Goal: Use online tool/utility: Utilize a website feature to perform a specific function

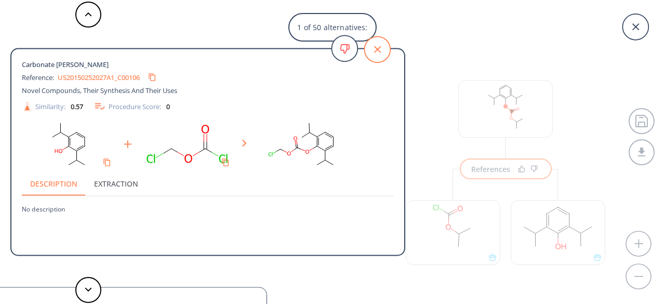
scroll to position [23, 0]
click at [378, 50] on icon at bounding box center [377, 49] width 7 height 7
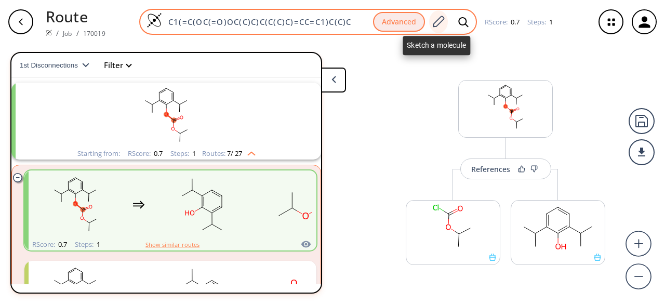
click at [438, 19] on icon at bounding box center [439, 21] width 11 height 11
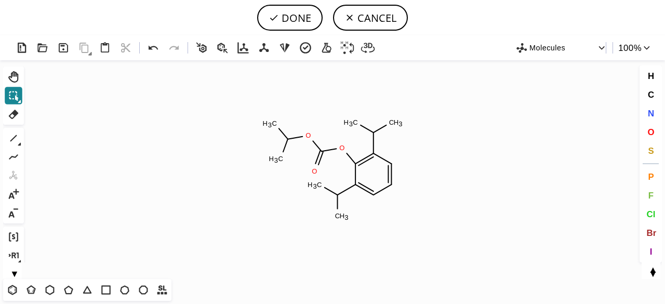
click at [14, 90] on icon at bounding box center [14, 96] width 14 height 14
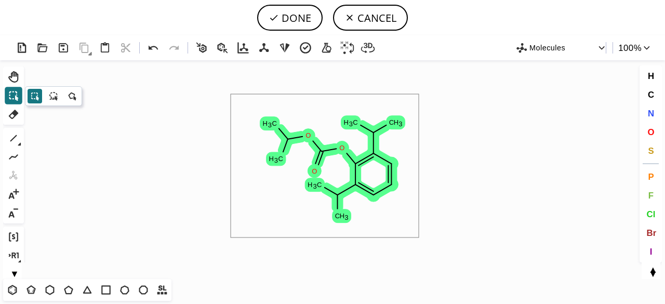
drag, startPoint x: 231, startPoint y: 94, endPoint x: 441, endPoint y: 231, distance: 250.9
click at [441, 231] on icon "Created with [PERSON_NAME] 2.3.0 O O O C H 3 C H 3 C H 3 C H 3 C H 3 C H 3" at bounding box center [332, 169] width 609 height 219
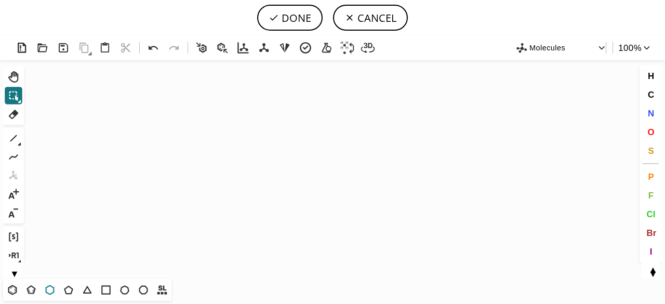
click at [51, 291] on icon at bounding box center [50, 290] width 14 height 14
click at [312, 168] on icon "Created with [PERSON_NAME] 2.3.0" at bounding box center [332, 169] width 609 height 219
click at [88, 291] on icon at bounding box center [88, 290] width 14 height 14
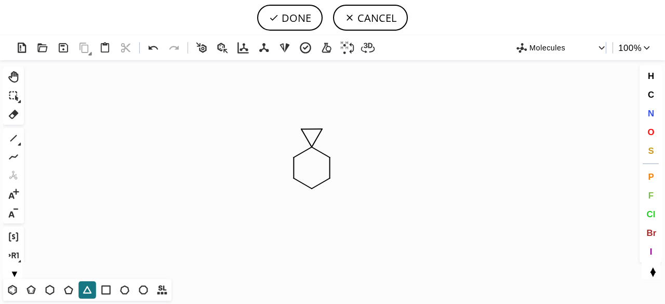
drag, startPoint x: 16, startPoint y: 115, endPoint x: 87, endPoint y: 130, distance: 72.8
click at [17, 115] on icon at bounding box center [14, 115] width 14 height 14
click at [312, 132] on icon at bounding box center [311, 129] width 27 height 11
drag, startPoint x: 651, startPoint y: 110, endPoint x: 641, endPoint y: 114, distance: 10.7
click at [651, 110] on span "N" at bounding box center [651, 113] width 6 height 10
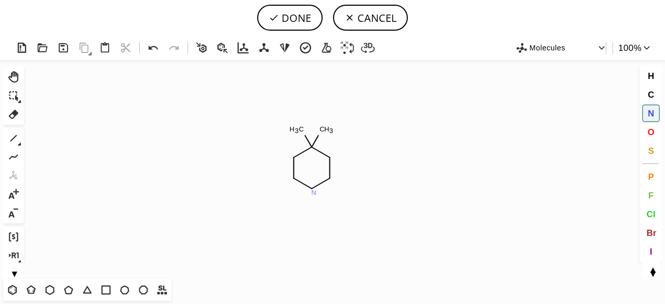
click at [314, 192] on tspan "N" at bounding box center [313, 193] width 5 height 8
click at [13, 135] on icon at bounding box center [14, 139] width 14 height 14
drag, startPoint x: 304, startPoint y: 133, endPoint x: 320, endPoint y: 132, distance: 16.7
drag, startPoint x: 329, startPoint y: 158, endPoint x: 338, endPoint y: 154, distance: 10.4
click at [653, 113] on span "N" at bounding box center [651, 113] width 6 height 10
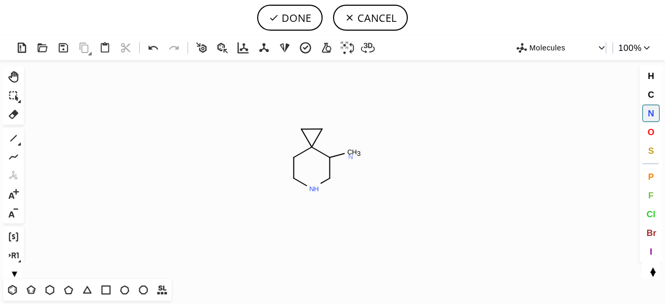
click at [351, 156] on tspan "N" at bounding box center [350, 157] width 5 height 8
click at [15, 143] on icon at bounding box center [14, 139] width 14 height 14
click at [19, 144] on icon at bounding box center [19, 144] width 3 height 3
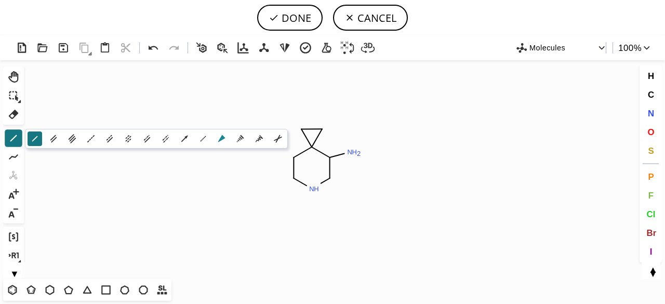
click at [222, 139] on icon at bounding box center [221, 138] width 7 height 7
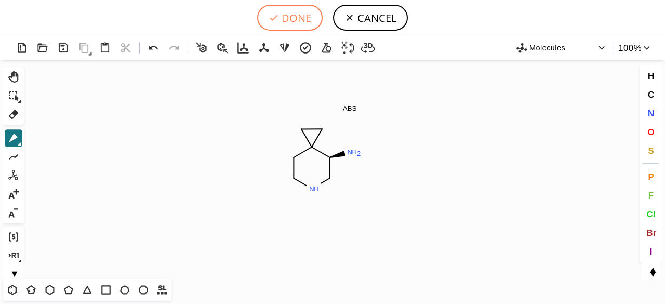
click at [286, 24] on button "DONE" at bounding box center [289, 18] width 65 height 26
type input "C1CNC[C@H](N)C21CC2"
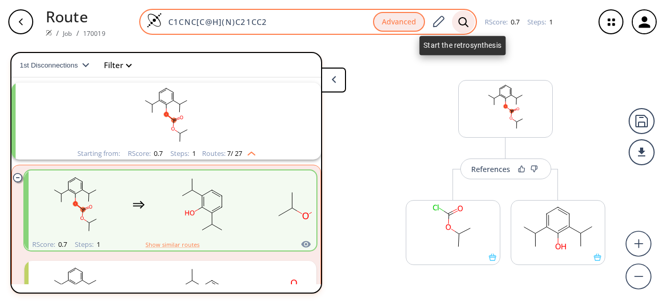
click at [460, 24] on icon at bounding box center [463, 22] width 10 height 11
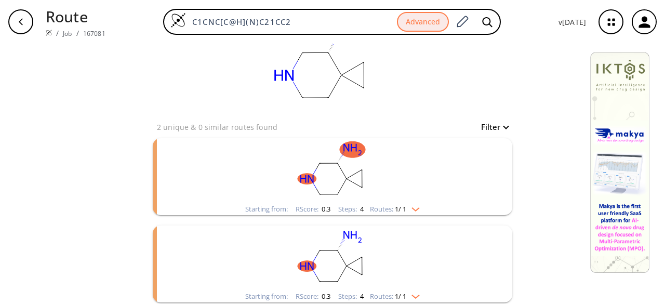
scroll to position [125, 0]
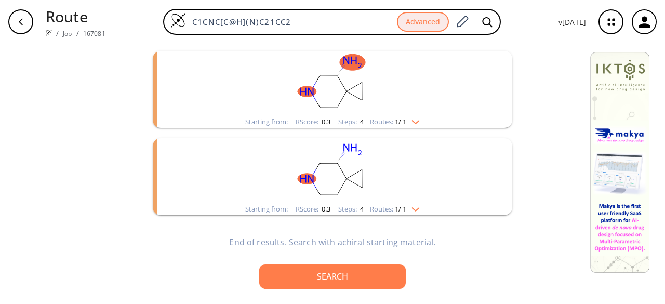
click at [375, 106] on rect "clusters" at bounding box center [333, 83] width 270 height 65
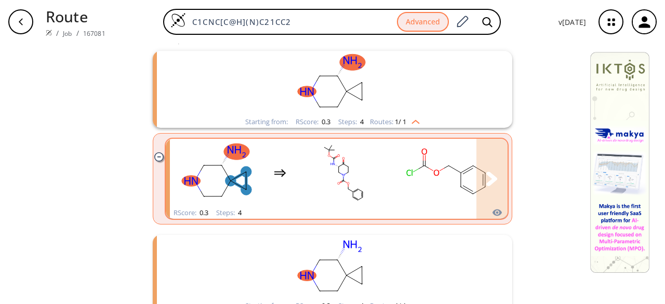
click at [361, 187] on rect "clusters" at bounding box center [344, 172] width 94 height 65
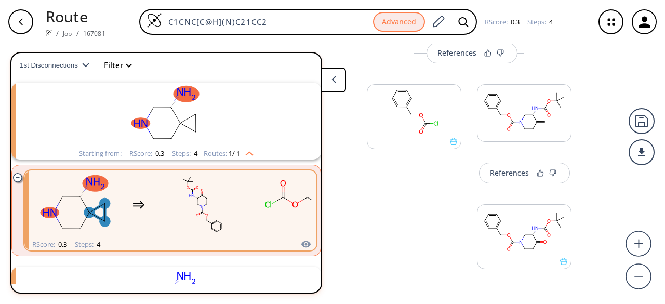
scroll to position [364, 0]
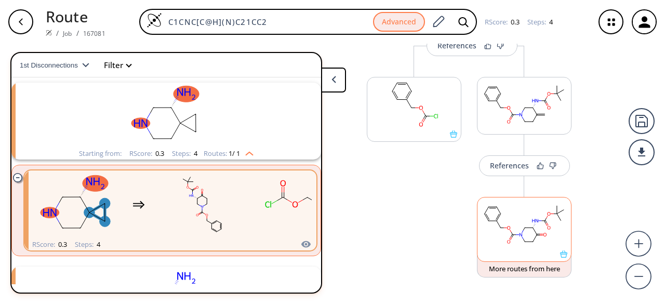
click at [539, 251] on div at bounding box center [525, 254] width 94 height 7
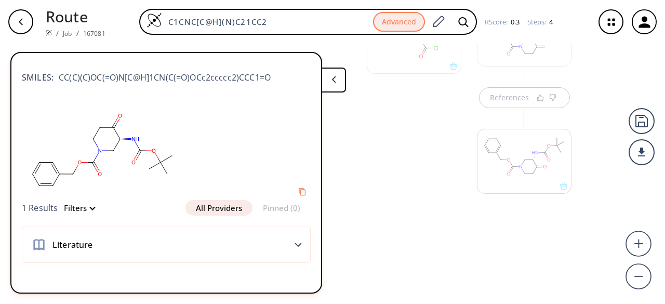
scroll to position [0, 0]
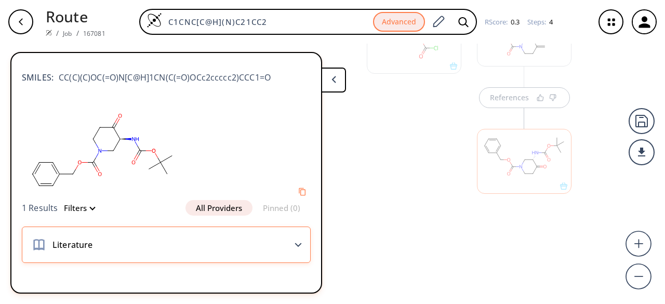
click at [295, 245] on polygon at bounding box center [298, 245] width 7 height 4
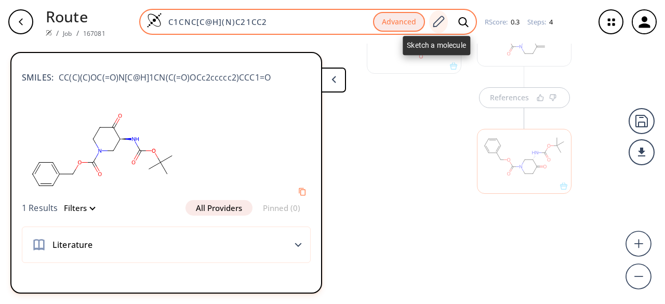
click at [439, 24] on icon at bounding box center [438, 22] width 14 height 14
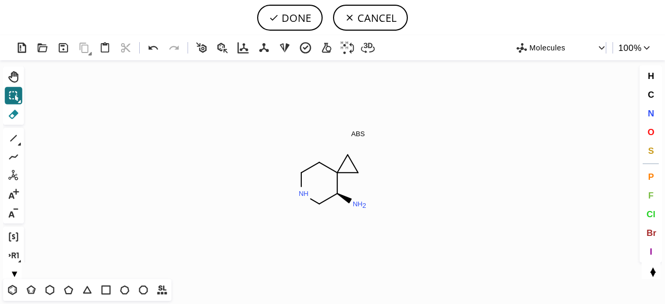
click at [13, 113] on icon at bounding box center [14, 114] width 10 height 9
click at [357, 172] on circle at bounding box center [358, 173] width 14 height 14
click at [348, 162] on icon at bounding box center [341, 167] width 16 height 19
click at [352, 153] on tspan "H" at bounding box center [352, 155] width 5 height 8
click at [355, 143] on tspan "ABS" at bounding box center [356, 142] width 14 height 8
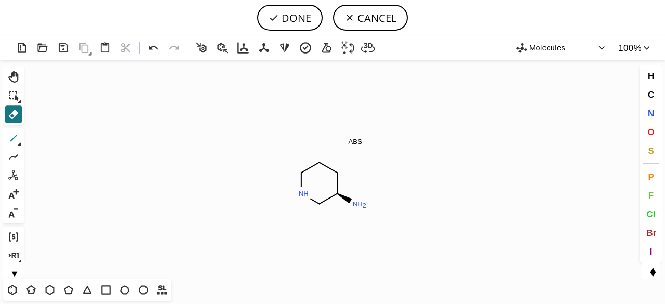
click at [15, 136] on icon at bounding box center [14, 139] width 14 height 14
click at [651, 130] on span "O" at bounding box center [651, 132] width 7 height 10
click at [357, 165] on tspan "O" at bounding box center [357, 165] width 5 height 8
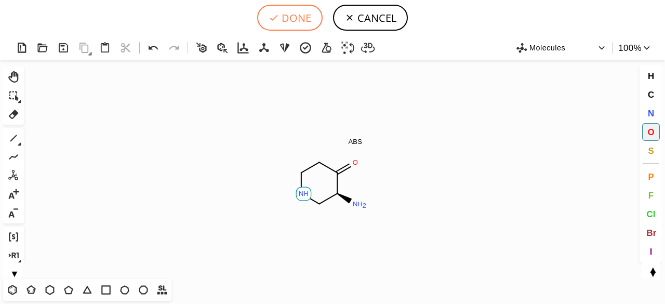
click at [294, 20] on button "DONE" at bounding box center [289, 18] width 65 height 26
type input "C1C(=O)[C@@H](N)CNC1"
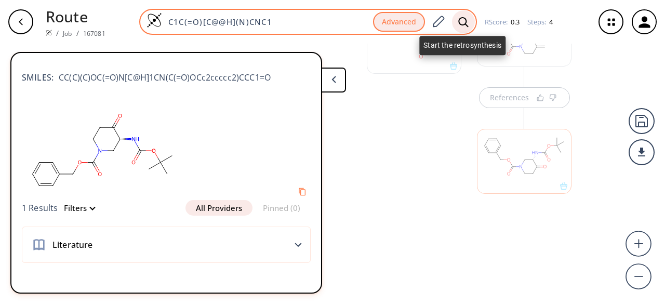
click at [466, 23] on icon at bounding box center [463, 22] width 10 height 11
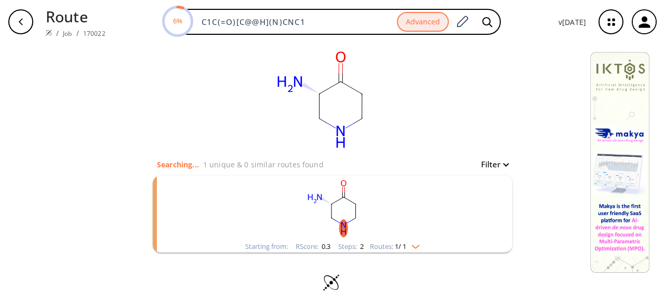
click at [402, 225] on rect "clusters" at bounding box center [333, 208] width 270 height 65
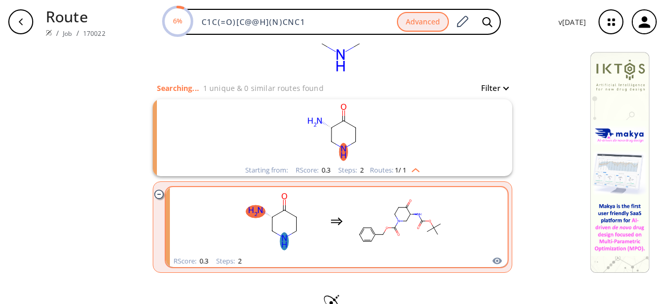
scroll to position [102, 0]
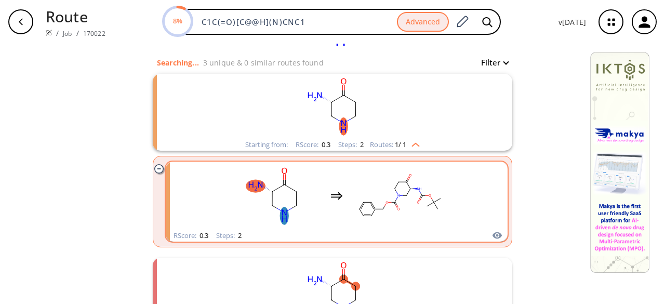
click at [410, 219] on rect "clusters" at bounding box center [400, 195] width 94 height 65
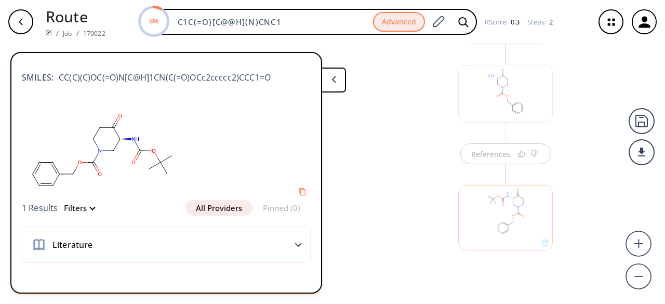
scroll to position [151, 0]
click at [521, 223] on div at bounding box center [505, 201] width 95 height 65
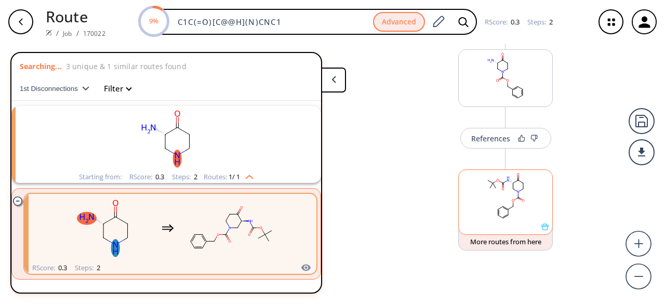
scroll to position [23, 0]
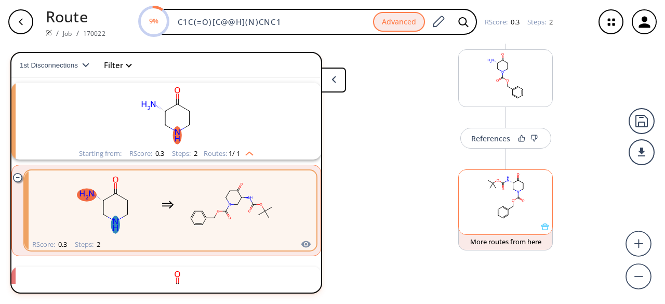
click at [517, 222] on rect at bounding box center [506, 196] width 94 height 53
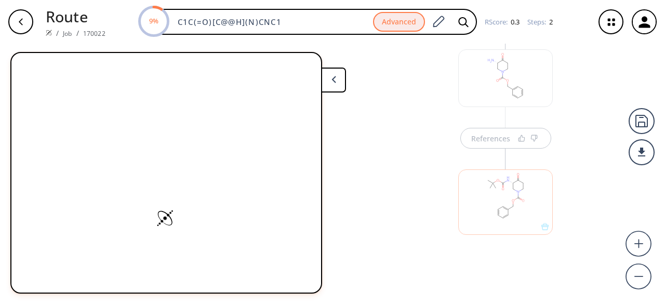
scroll to position [0, 0]
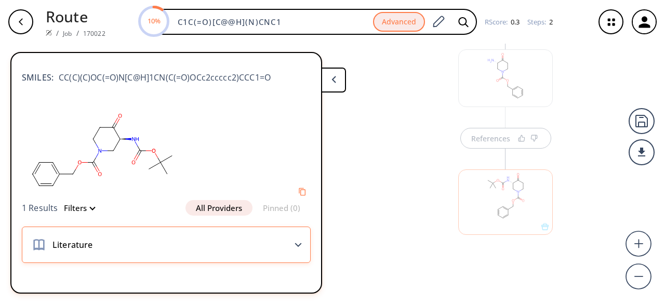
click at [297, 242] on div "Literature" at bounding box center [166, 245] width 289 height 36
